Goal: Check status: Check status

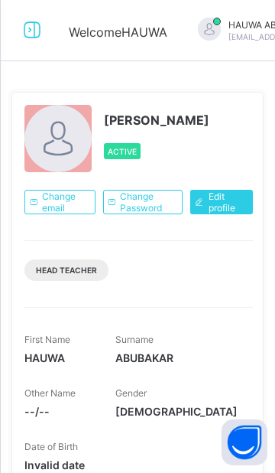
click at [32, 37] on icon at bounding box center [32, 30] width 26 height 22
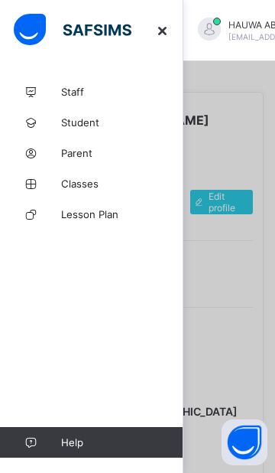
click at [94, 189] on span "Classes" at bounding box center [122, 183] width 122 height 12
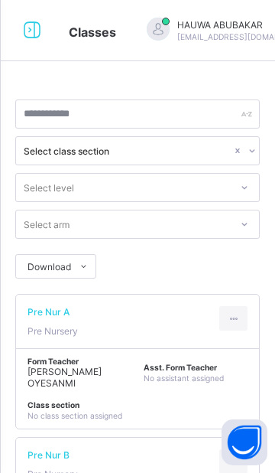
click at [37, 35] on icon at bounding box center [32, 30] width 26 height 22
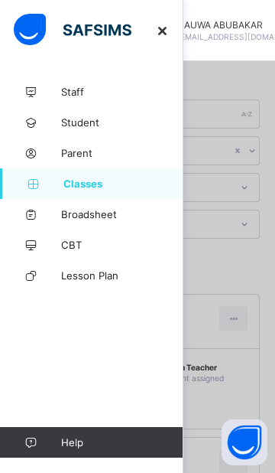
click at [118, 218] on span "Broadsheet" at bounding box center [122, 214] width 122 height 12
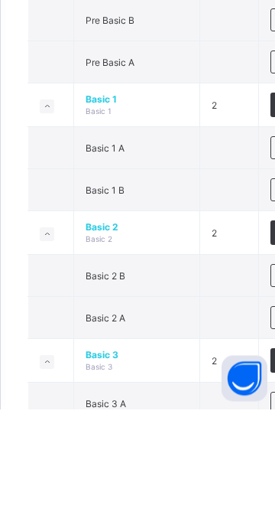
scroll to position [386, 0]
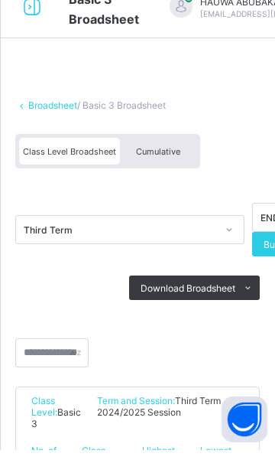
click at [171, 167] on div "Cumulative" at bounding box center [158, 174] width 76 height 27
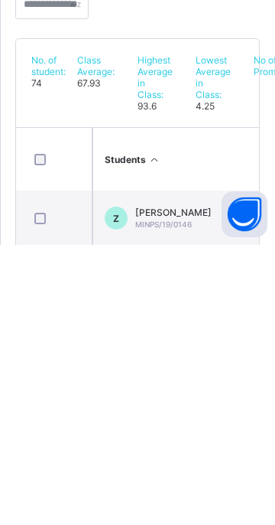
scroll to position [114, 0]
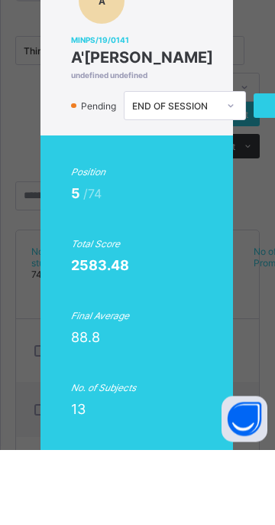
scroll to position [0, 2]
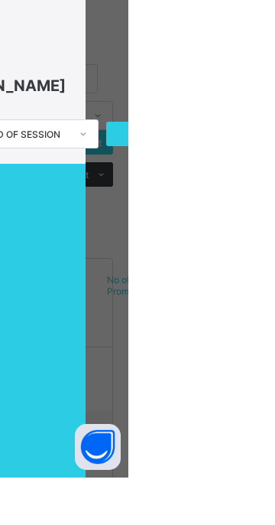
scroll to position [0, 0]
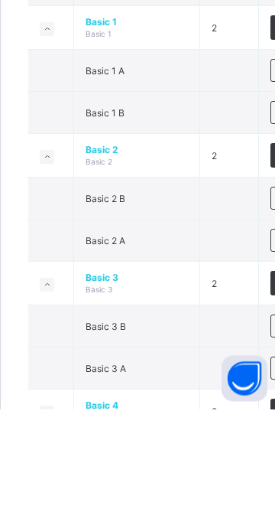
scroll to position [454, 0]
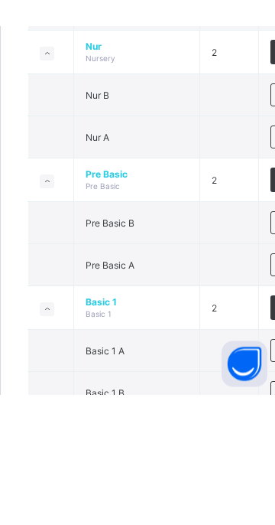
scroll to position [341, 0]
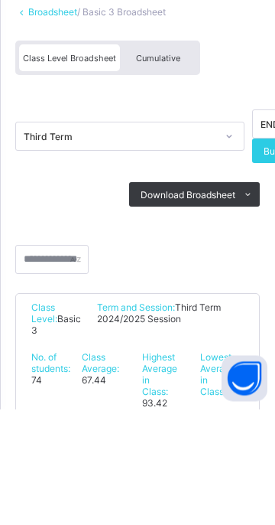
click at [176, 171] on span "Cumulative" at bounding box center [158, 174] width 44 height 11
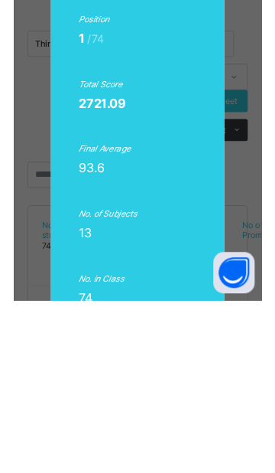
scroll to position [0, 2]
